Goal: Task Accomplishment & Management: Manage account settings

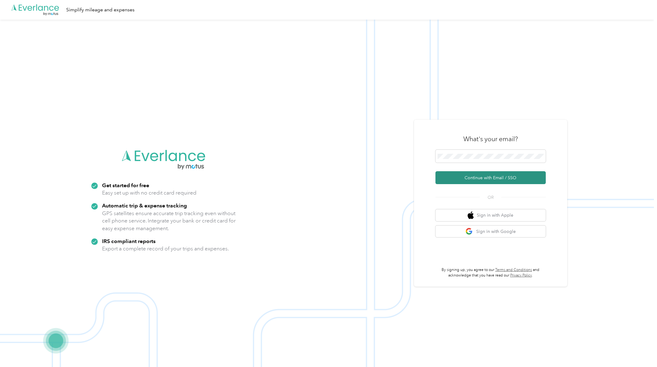
click at [478, 179] on button "Continue with Email / SSO" at bounding box center [491, 177] width 110 height 13
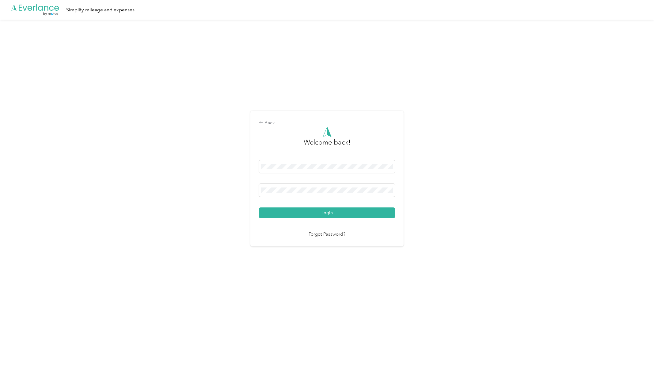
click at [466, 197] on div "Back Welcome back! Login Forgot Password?" at bounding box center [327, 181] width 654 height 323
click at [335, 212] on button "Login" at bounding box center [327, 212] width 136 height 11
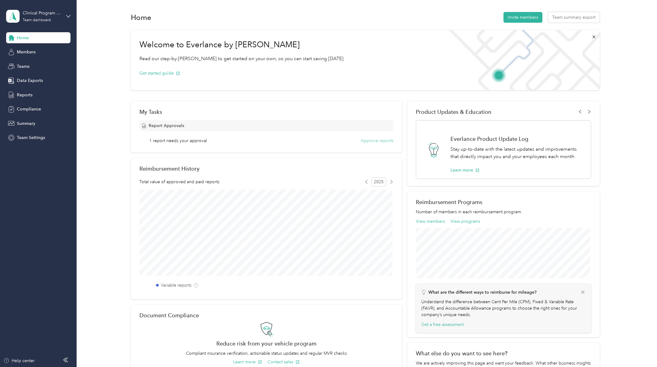
click at [381, 140] on button "Approve reports" at bounding box center [377, 140] width 33 height 6
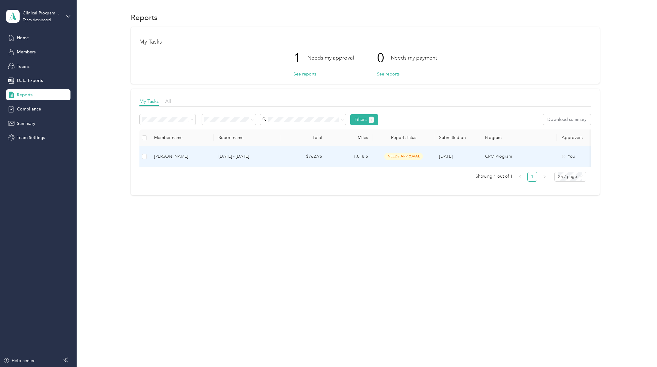
click at [282, 159] on td "$762.95" at bounding box center [304, 156] width 46 height 21
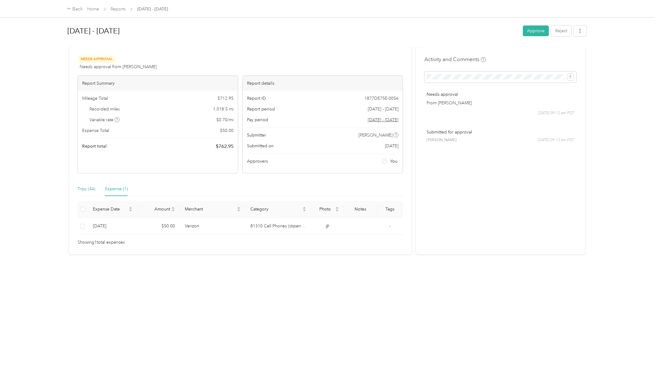
click at [83, 189] on div "Trips (44)" at bounding box center [87, 189] width 18 height 7
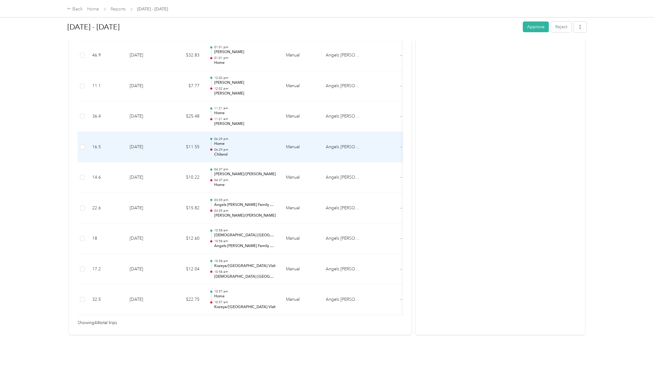
scroll to position [1258, 0]
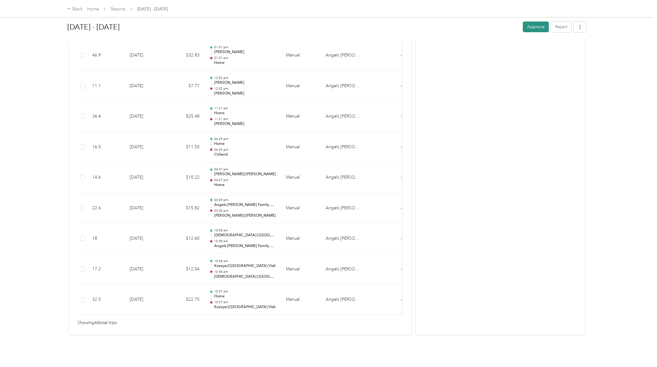
click at [537, 23] on button "Approve" at bounding box center [536, 26] width 26 height 11
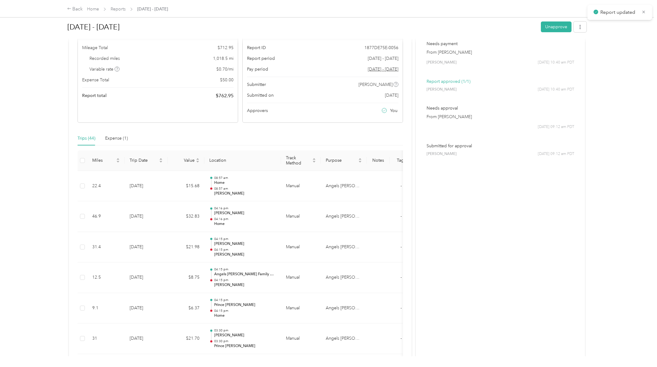
scroll to position [0, 0]
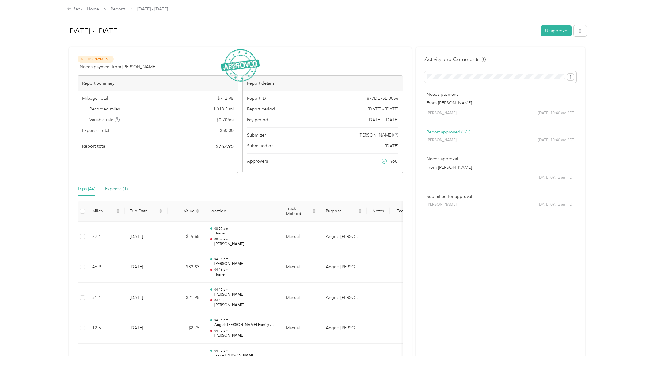
click at [116, 187] on div "Expense (1)" at bounding box center [116, 189] width 23 height 7
